Goal: Task Accomplishment & Management: Use online tool/utility

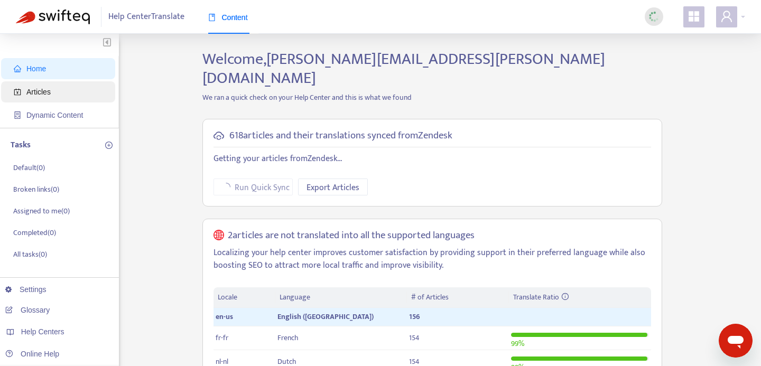
click at [41, 92] on span "Articles" at bounding box center [38, 92] width 24 height 8
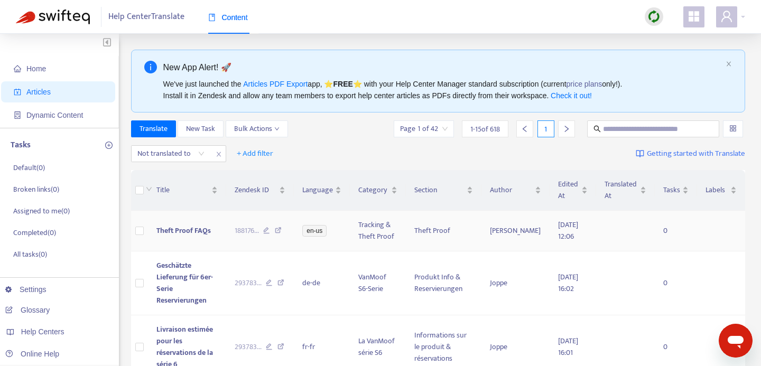
click at [182, 234] on span "Theft Proof FAQs" at bounding box center [183, 230] width 54 height 12
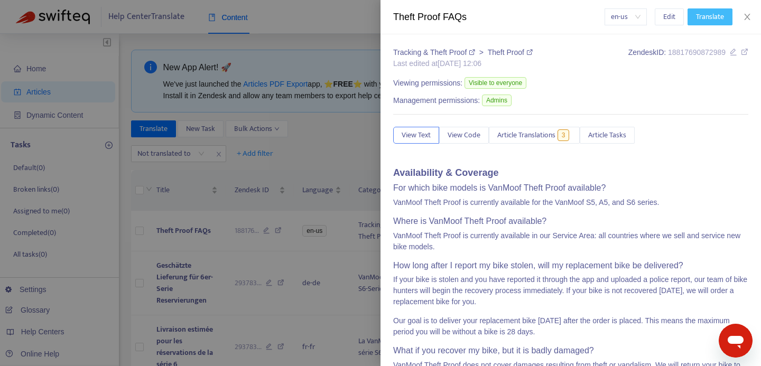
click at [699, 14] on span "Translate" at bounding box center [710, 17] width 28 height 12
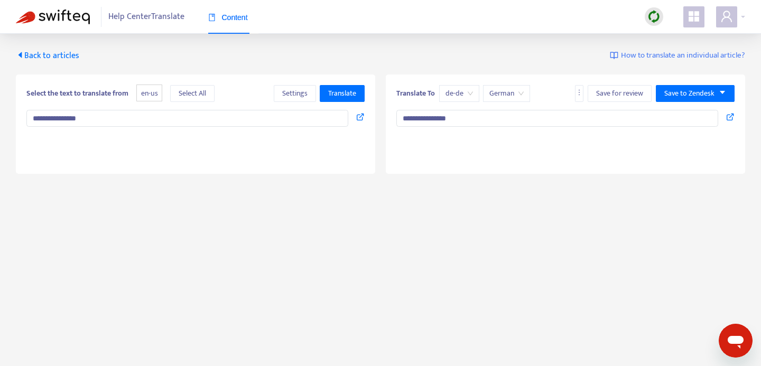
type textarea "**********"
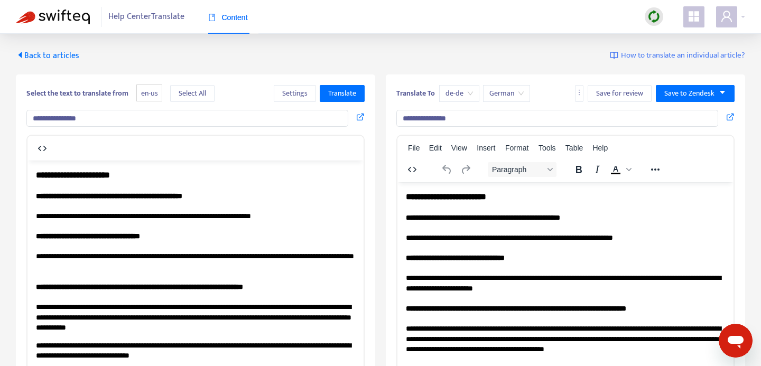
click at [507, 112] on input "**********" at bounding box center [557, 118] width 322 height 17
click at [51, 55] on span "Back to articles" at bounding box center [47, 56] width 63 height 14
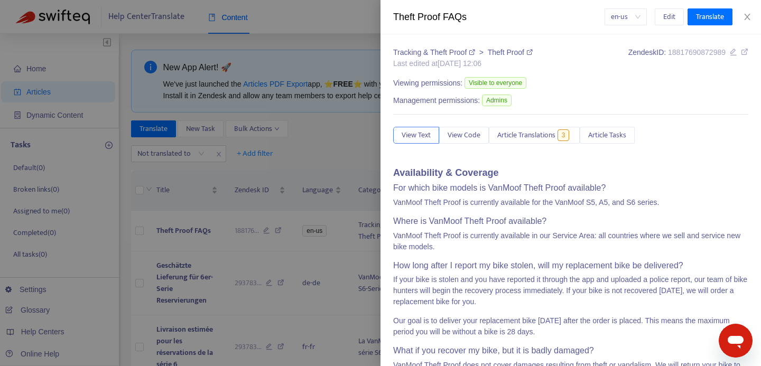
click at [146, 232] on div at bounding box center [380, 183] width 761 height 366
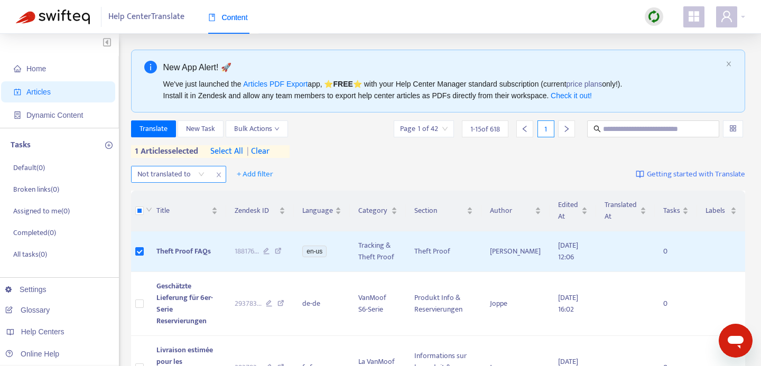
click at [166, 177] on div at bounding box center [166, 174] width 64 height 13
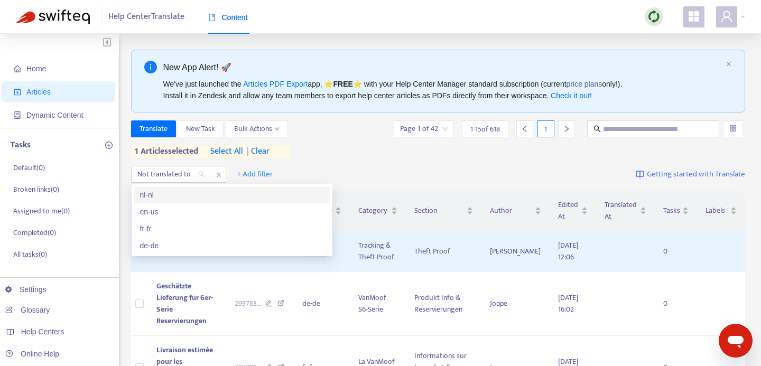
click at [199, 156] on span "1 articles selected" at bounding box center [165, 151] width 68 height 13
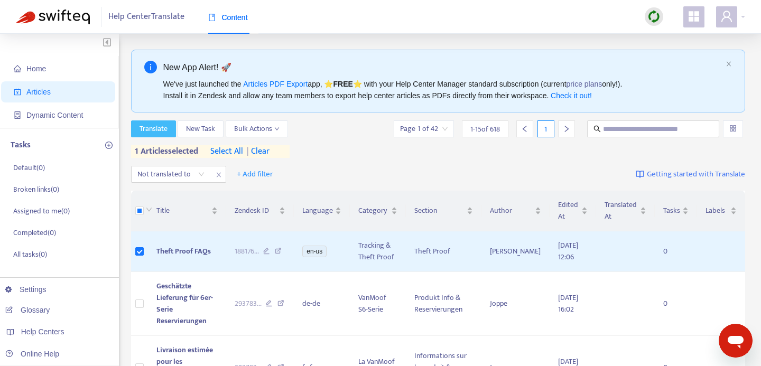
click at [164, 136] on button "Translate" at bounding box center [153, 128] width 45 height 17
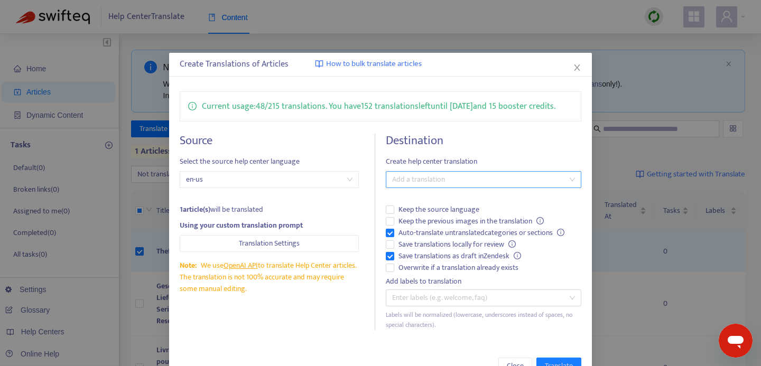
click at [455, 186] on div at bounding box center [478, 179] width 180 height 13
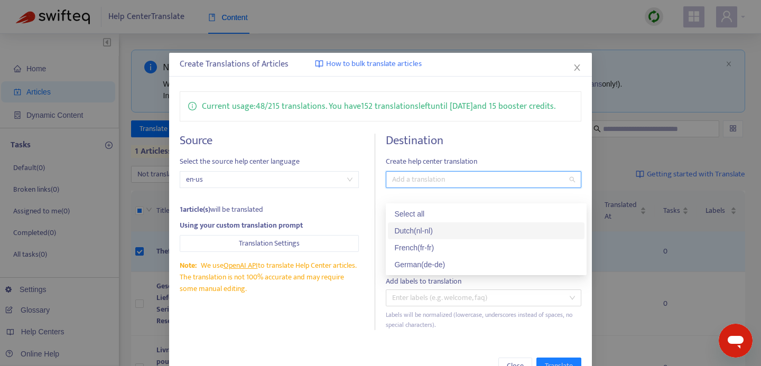
click at [412, 231] on div "Dutch ( nl-nl )" at bounding box center [486, 231] width 184 height 12
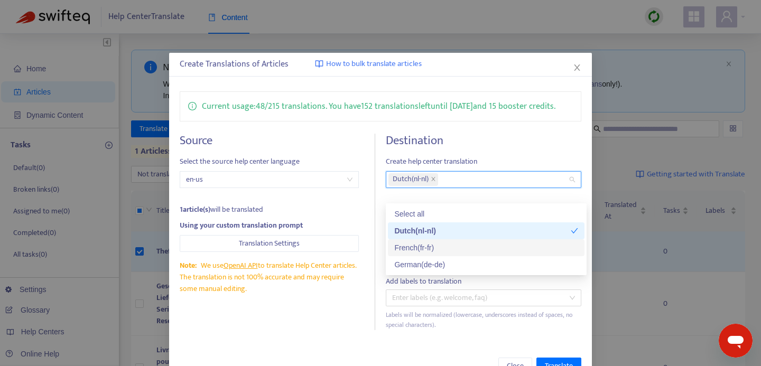
click at [411, 254] on div "French ( fr-fr )" at bounding box center [486, 247] width 196 height 17
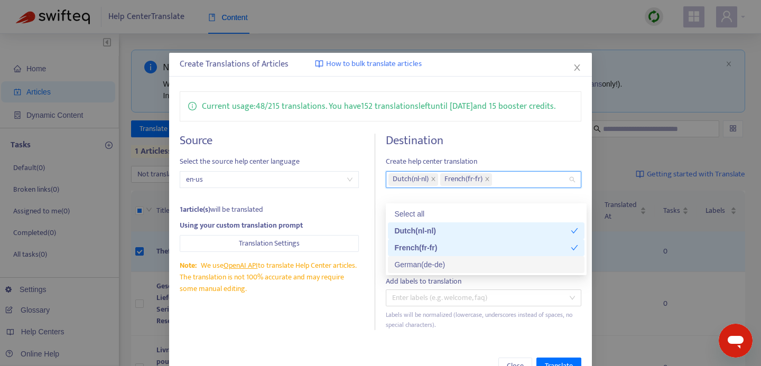
click at [415, 262] on div "German ( de-de )" at bounding box center [486, 265] width 184 height 12
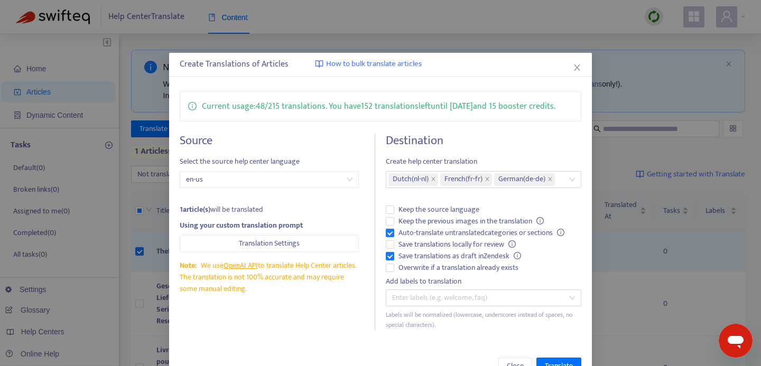
click at [485, 148] on h4 "Destination" at bounding box center [483, 141] width 195 height 14
click at [388, 239] on label "Auto-translate untranslated categories or sections" at bounding box center [483, 233] width 195 height 12
click at [392, 262] on label "Save translations as draft in Zendesk" at bounding box center [483, 256] width 195 height 12
click at [399, 274] on span "Overwrite if a translation already exists" at bounding box center [458, 268] width 128 height 12
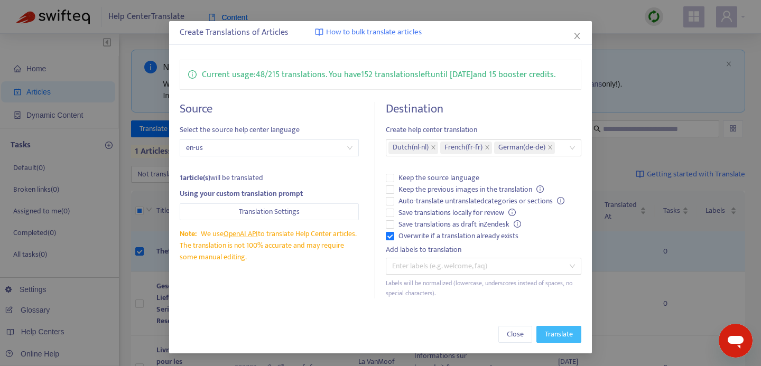
click at [556, 336] on span "Translate" at bounding box center [559, 335] width 28 height 12
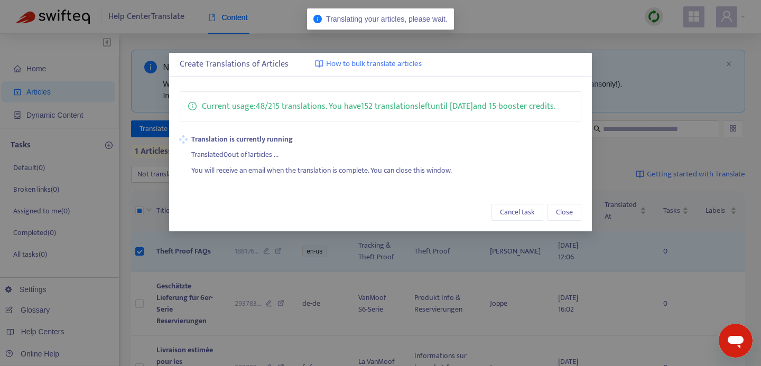
scroll to position [0, 0]
